Goal: Task Accomplishment & Management: Use online tool/utility

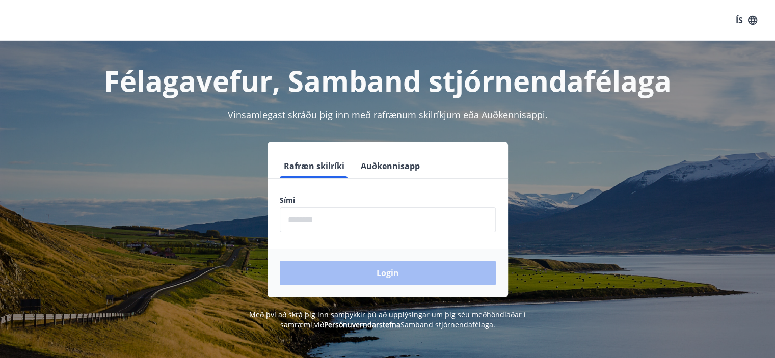
click at [313, 221] on input "phone" at bounding box center [388, 219] width 216 height 25
type input "********"
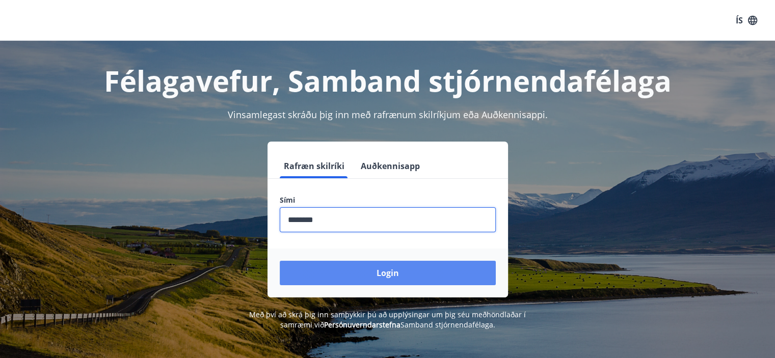
click at [349, 270] on button "Login" at bounding box center [388, 273] width 216 height 24
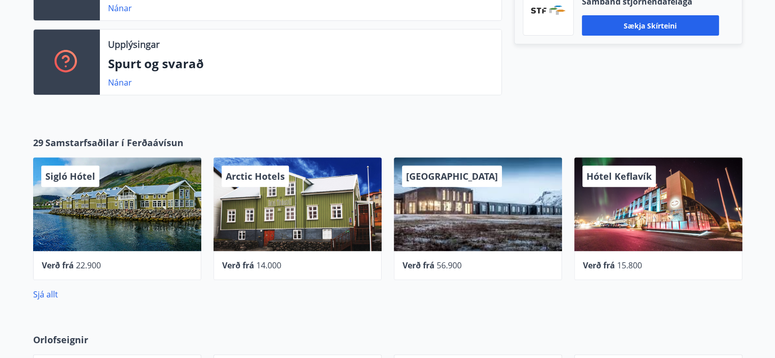
scroll to position [407, 0]
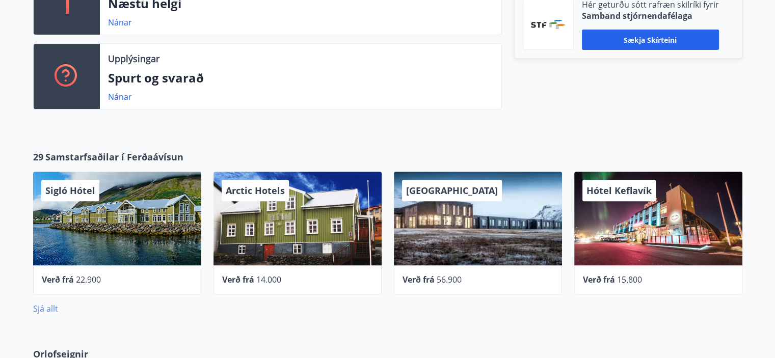
click at [47, 307] on link "Sjá allt" at bounding box center [45, 308] width 25 height 11
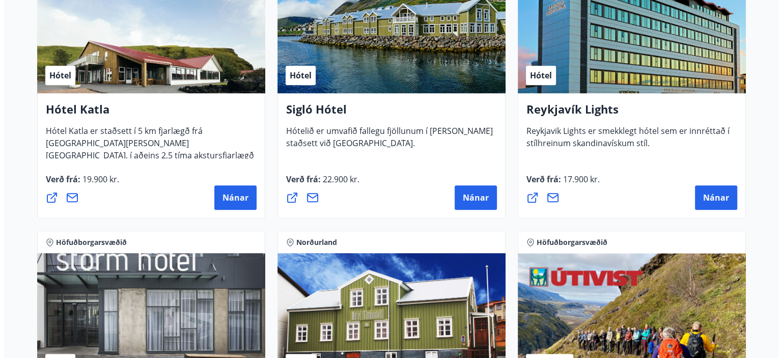
scroll to position [815, 0]
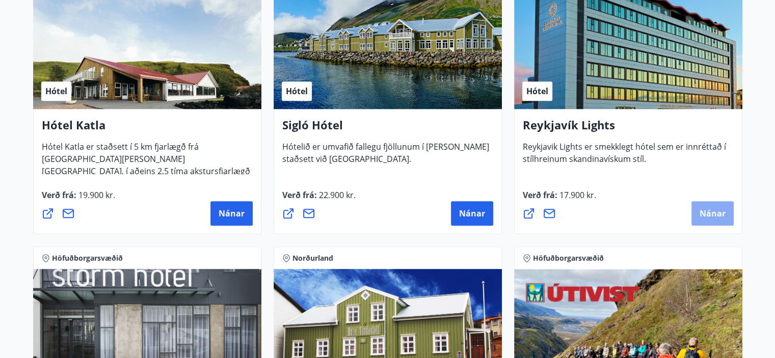
click at [711, 208] on span "Nánar" at bounding box center [712, 213] width 26 height 11
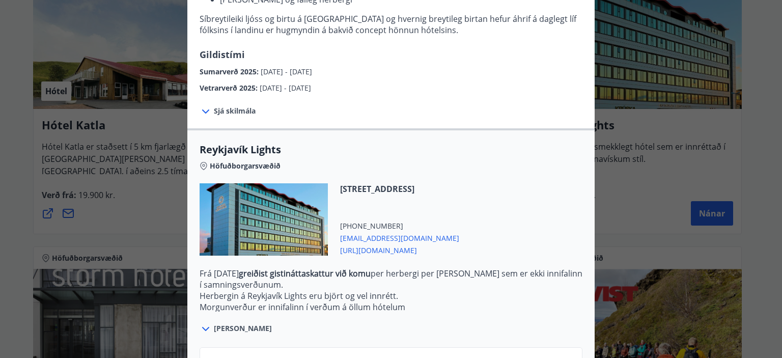
scroll to position [283, 0]
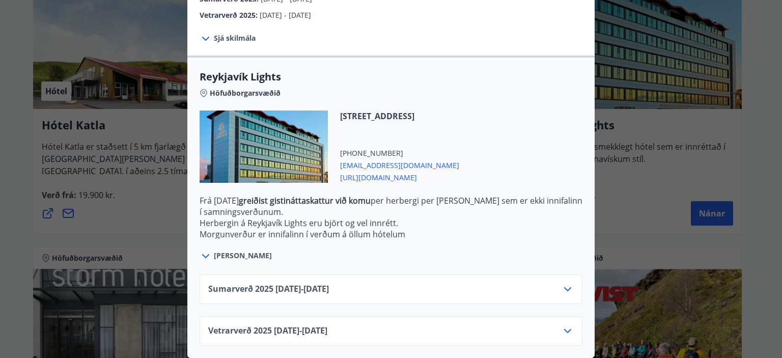
click at [562, 283] on icon at bounding box center [568, 289] width 12 height 12
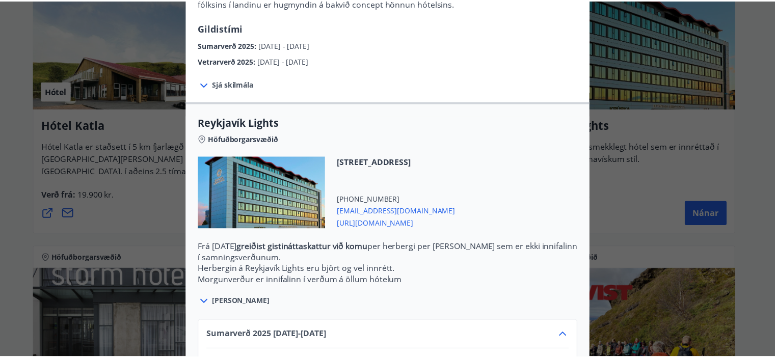
scroll to position [0, 0]
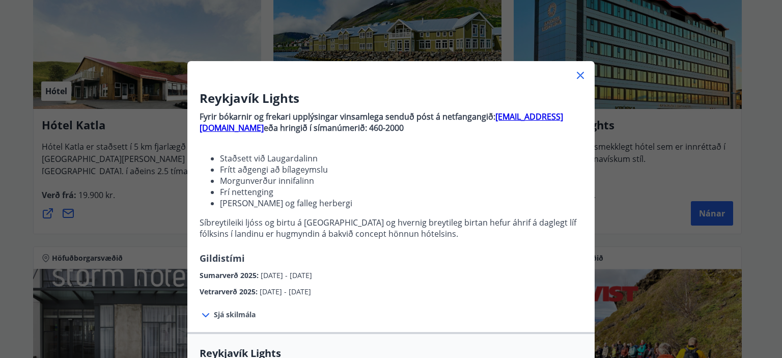
click at [577, 74] on icon at bounding box center [580, 75] width 7 height 7
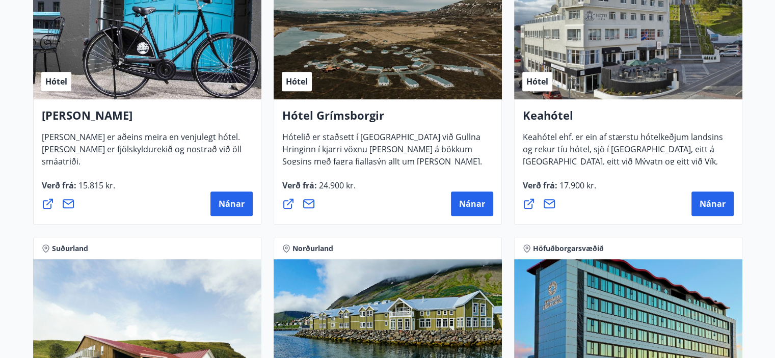
scroll to position [611, 0]
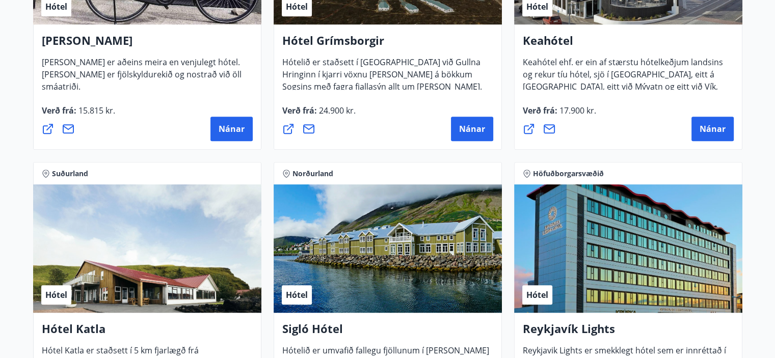
click at [525, 172] on icon at bounding box center [527, 174] width 8 height 8
click at [547, 171] on span "Höfuðborgarsvæðið" at bounding box center [568, 174] width 71 height 10
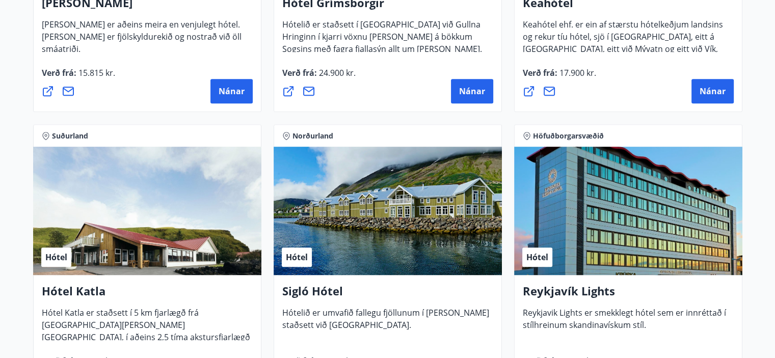
scroll to position [498, 0]
